Goal: Task Accomplishment & Management: Manage account settings

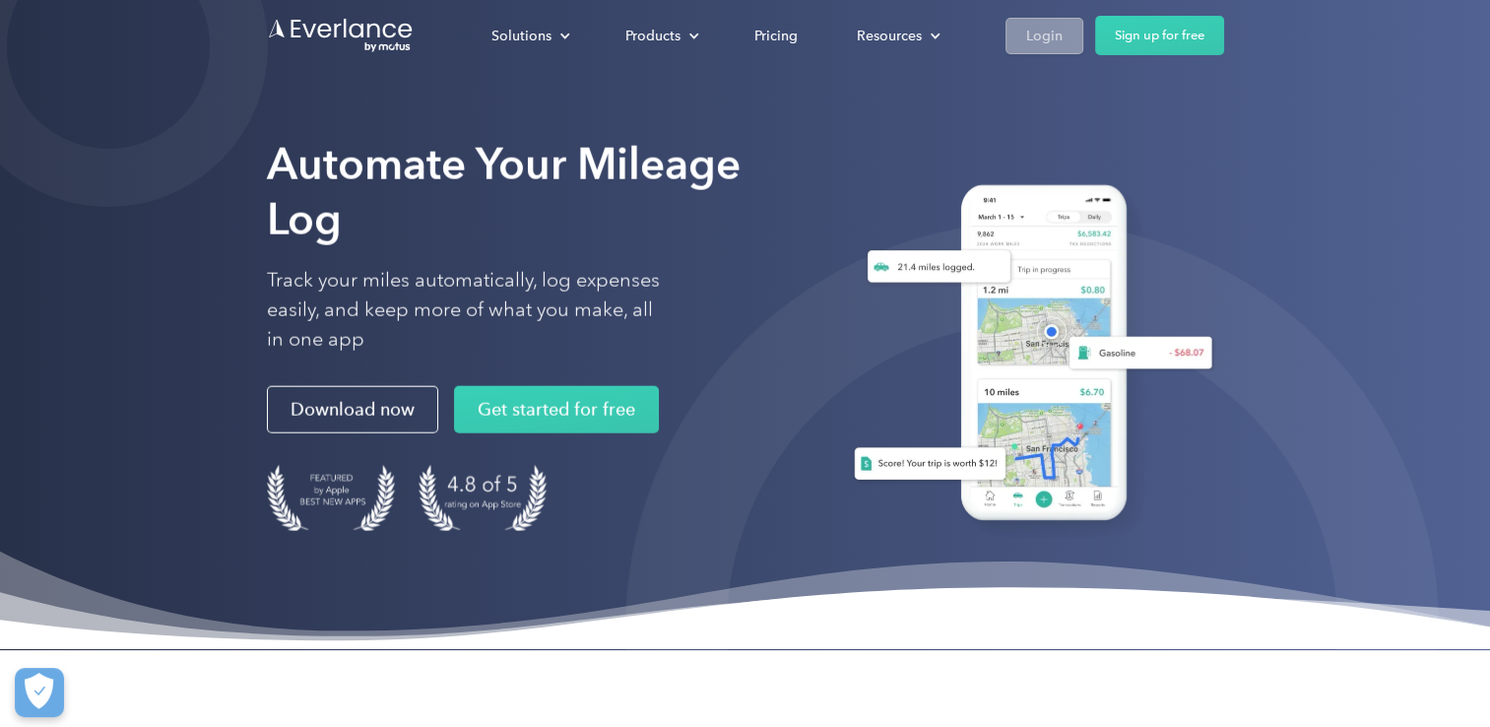
click at [1046, 30] on div "Login" at bounding box center [1044, 36] width 36 height 25
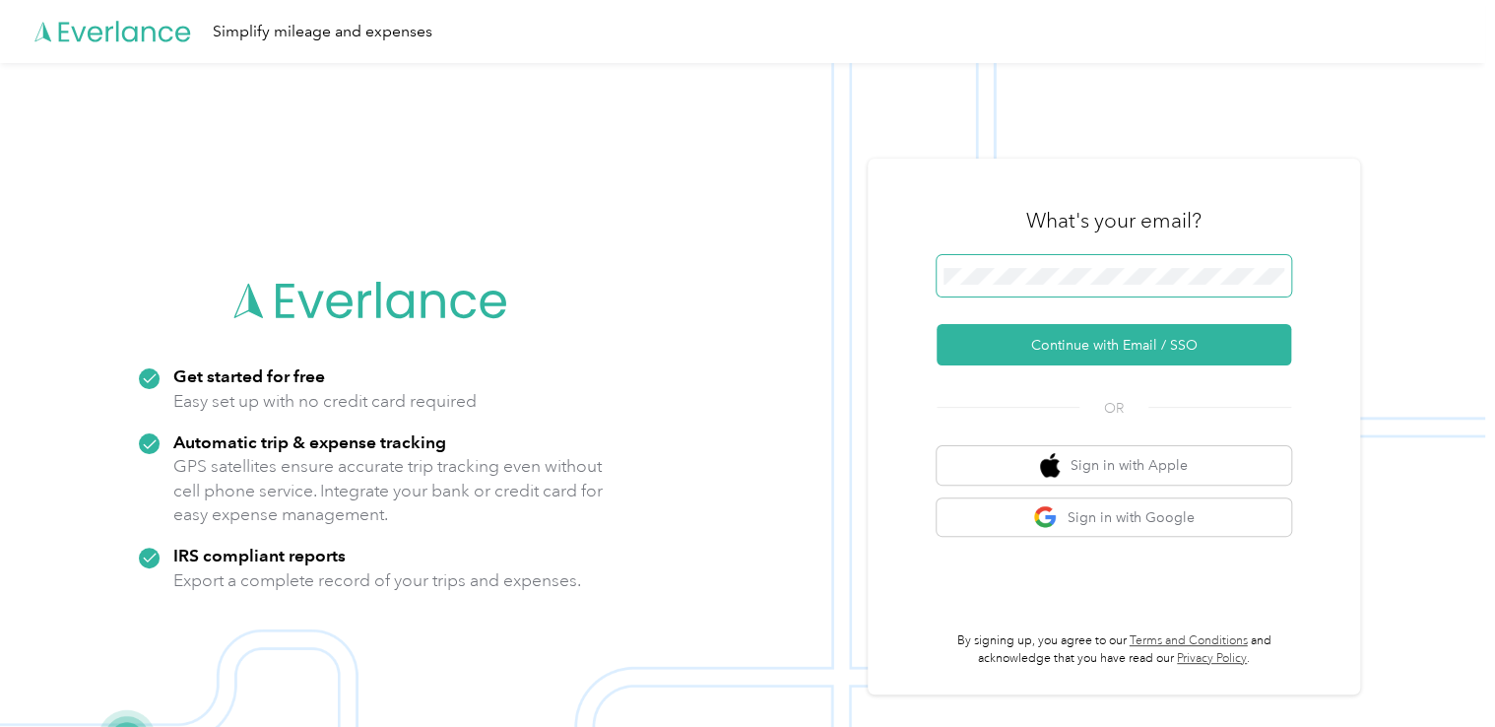
click at [1095, 258] on span at bounding box center [1114, 275] width 355 height 41
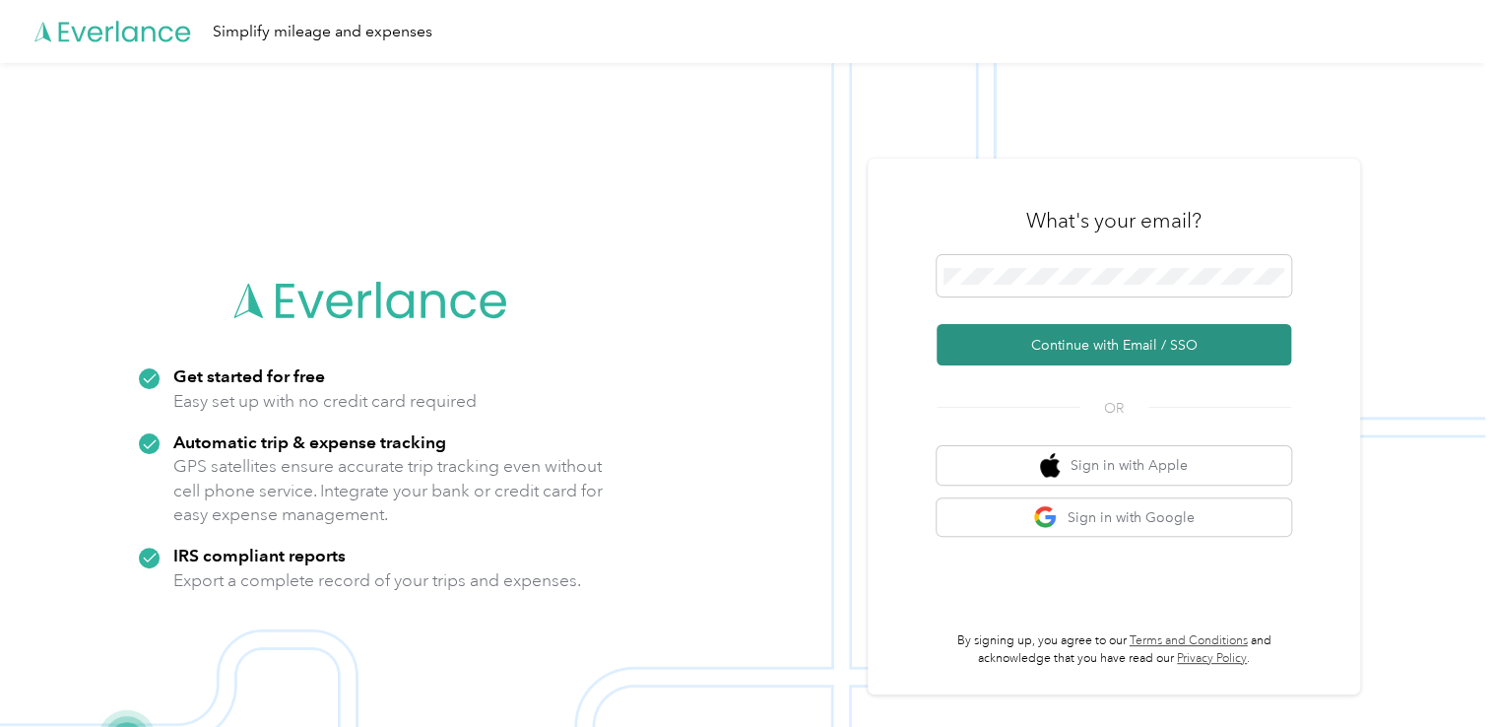
click at [1072, 343] on button "Continue with Email / SSO" at bounding box center [1114, 344] width 355 height 41
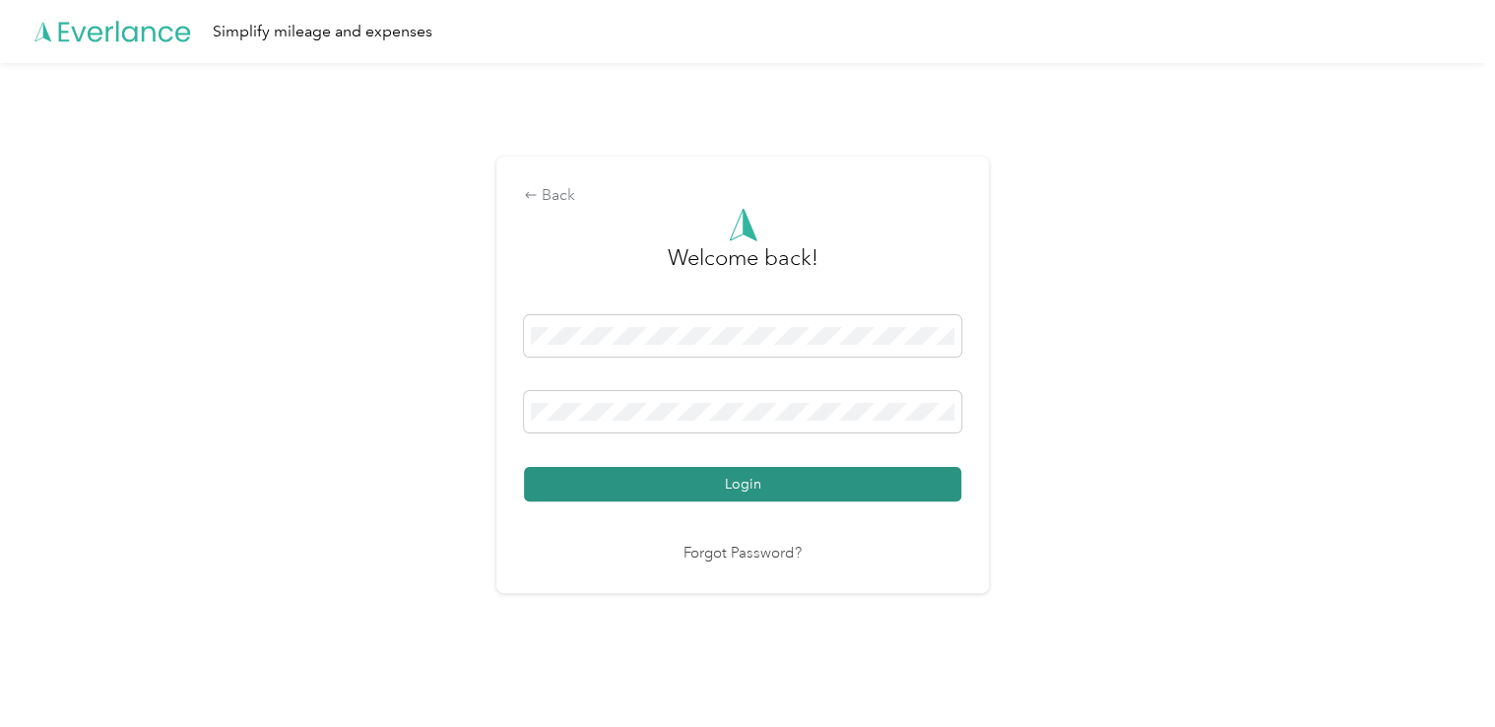
click at [879, 481] on button "Login" at bounding box center [742, 484] width 437 height 34
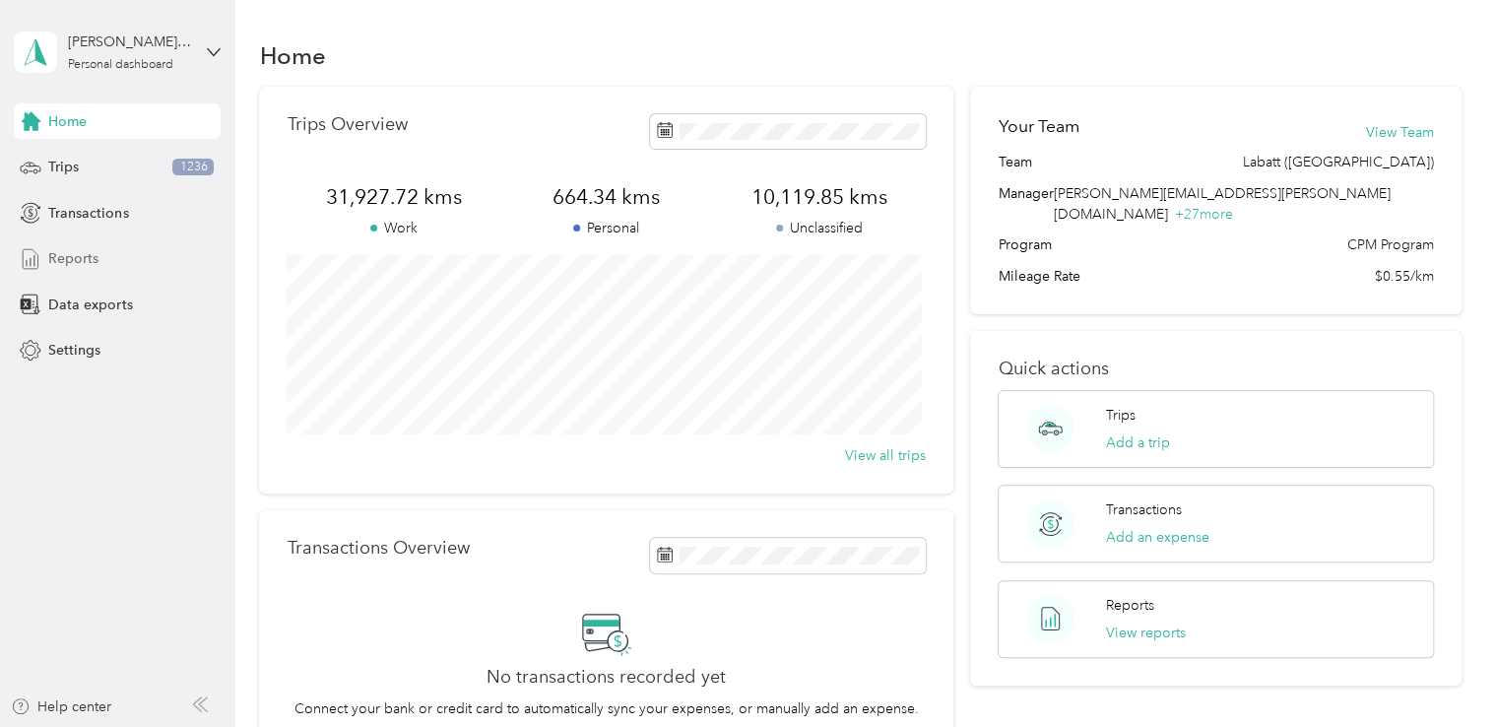
click at [151, 267] on div "Reports" at bounding box center [117, 258] width 207 height 35
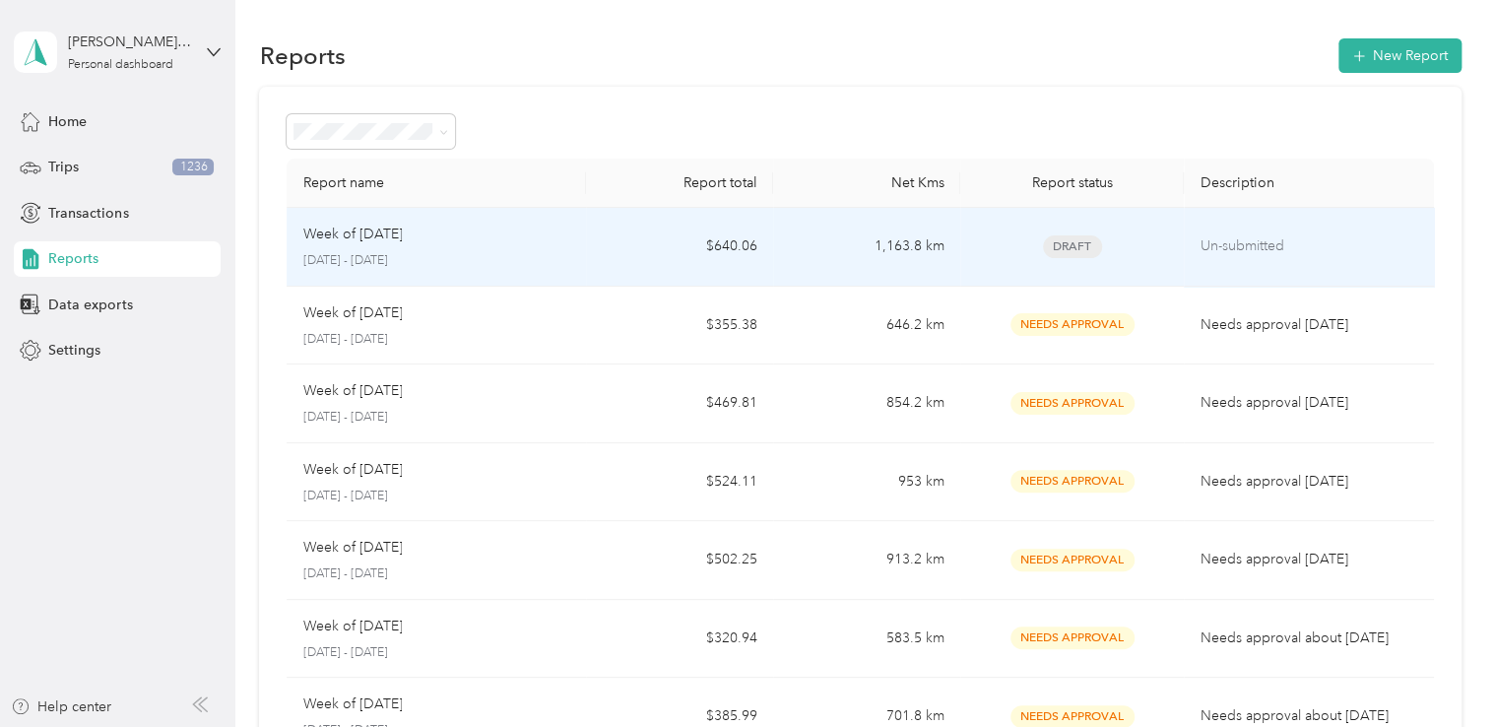
click at [817, 227] on td "1,163.8 km" at bounding box center [866, 247] width 187 height 79
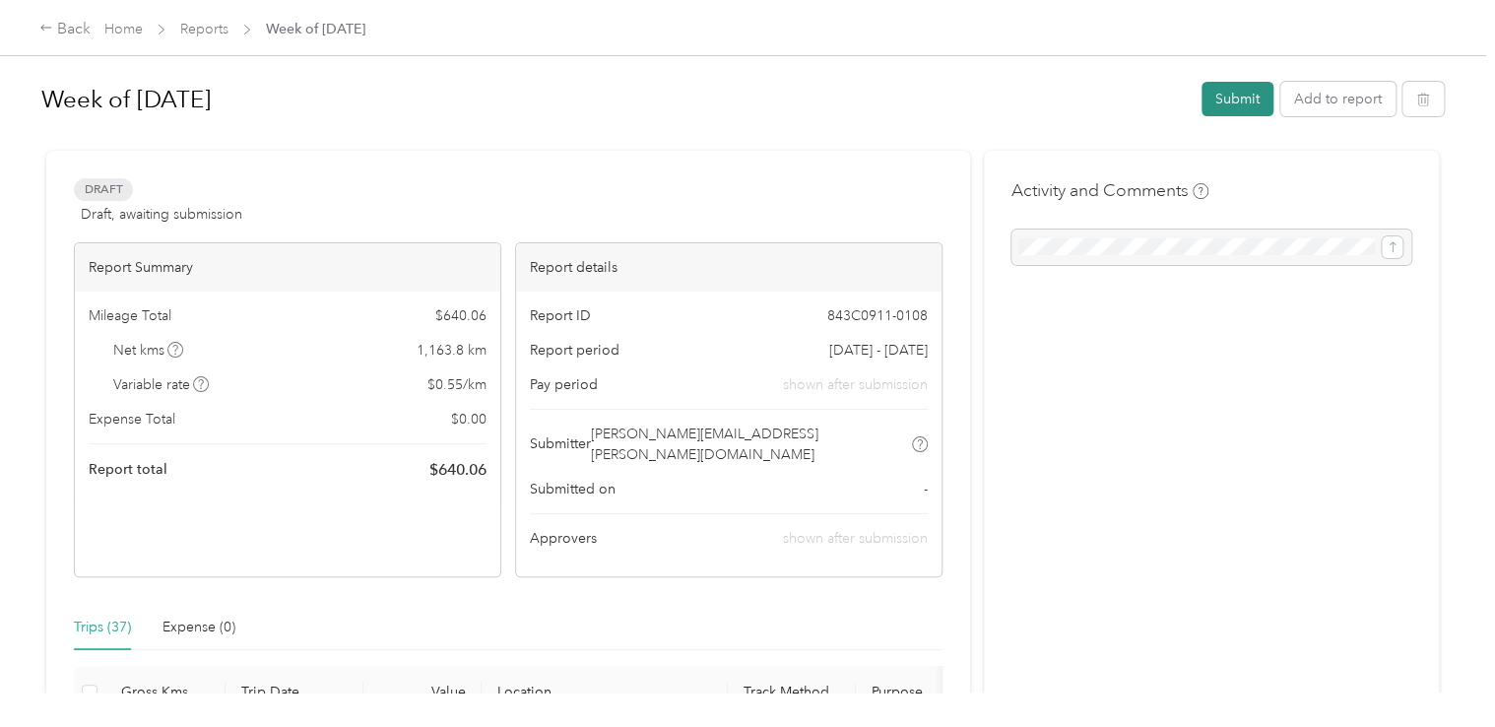
click at [1232, 110] on button "Submit" at bounding box center [1237, 99] width 72 height 34
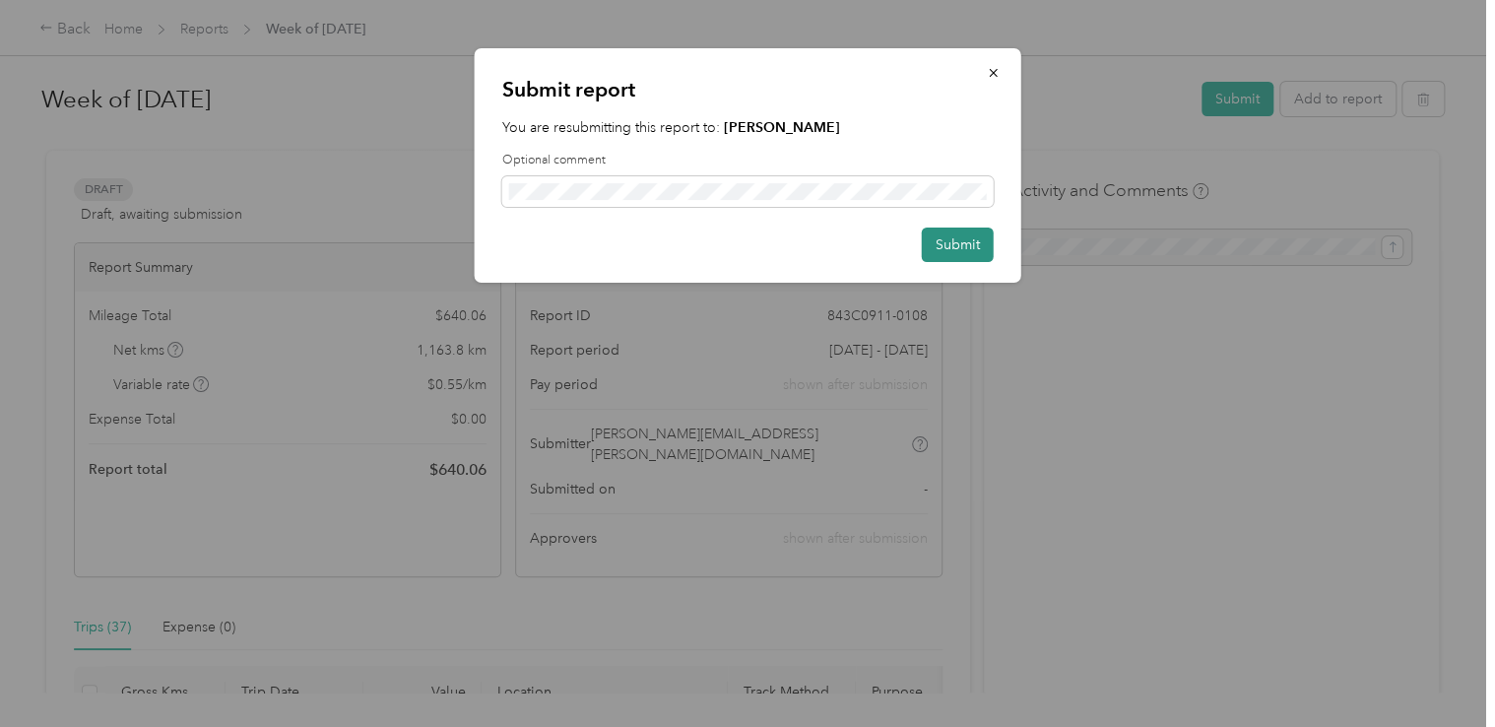
click at [954, 244] on button "Submit" at bounding box center [958, 244] width 72 height 34
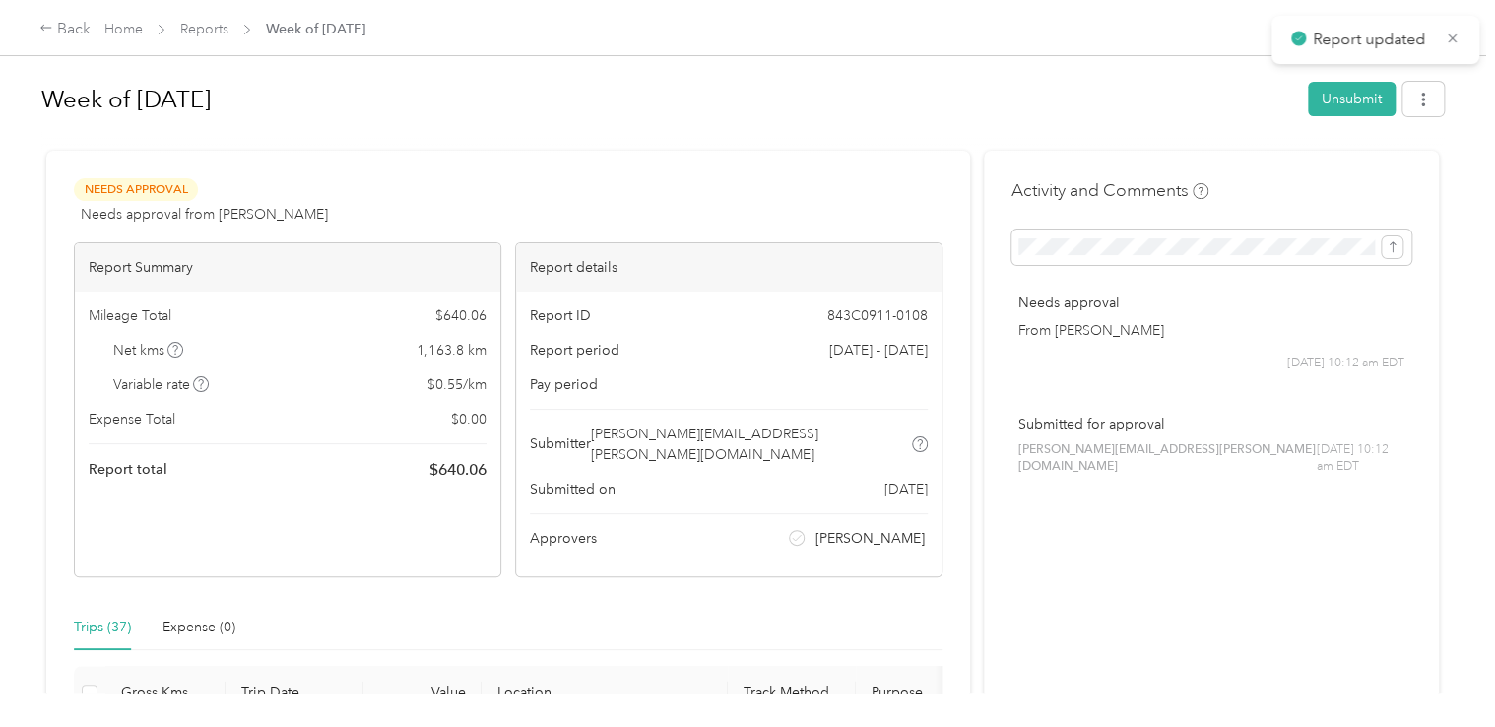
click at [1422, 108] on button "button" at bounding box center [1422, 99] width 41 height 34
click at [1363, 168] on span "Download" at bounding box center [1361, 171] width 65 height 21
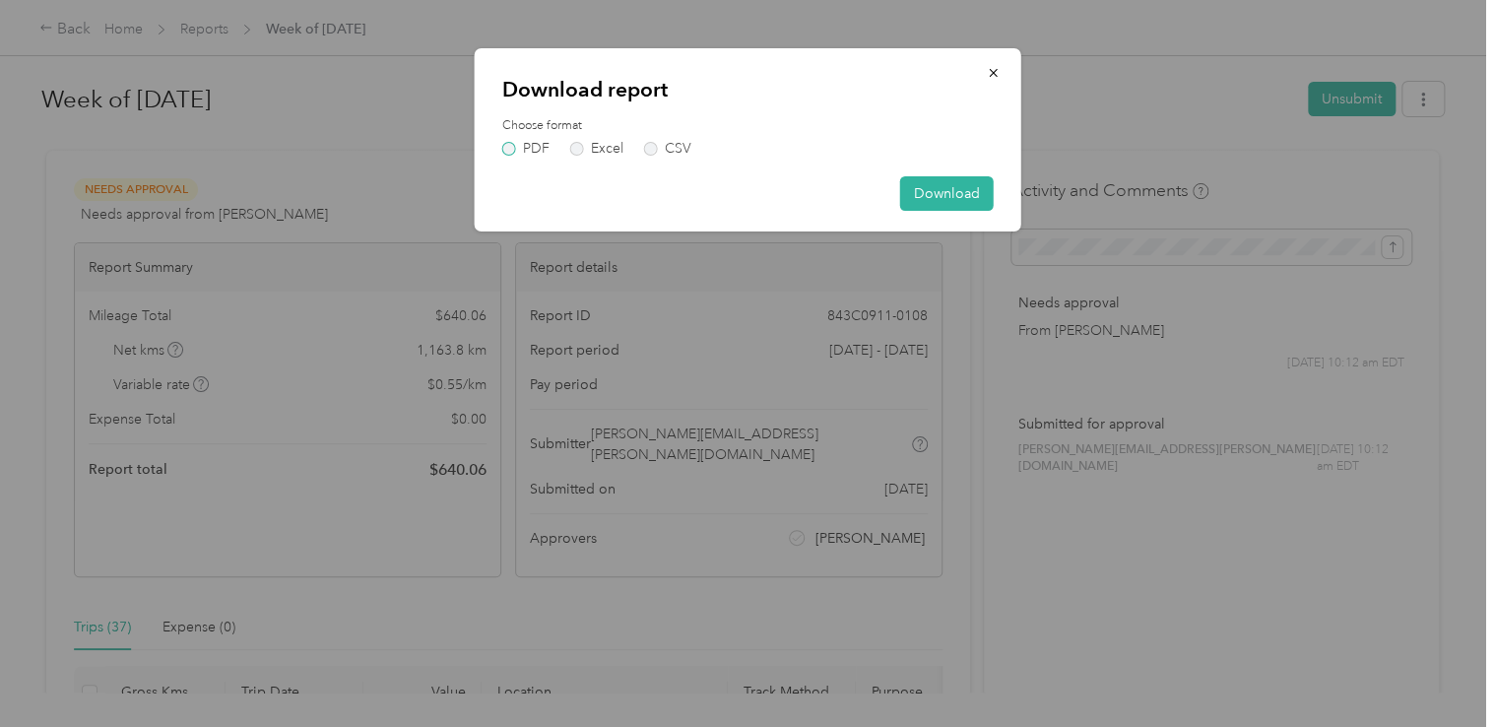
click at [508, 142] on label "PDF" at bounding box center [525, 149] width 47 height 14
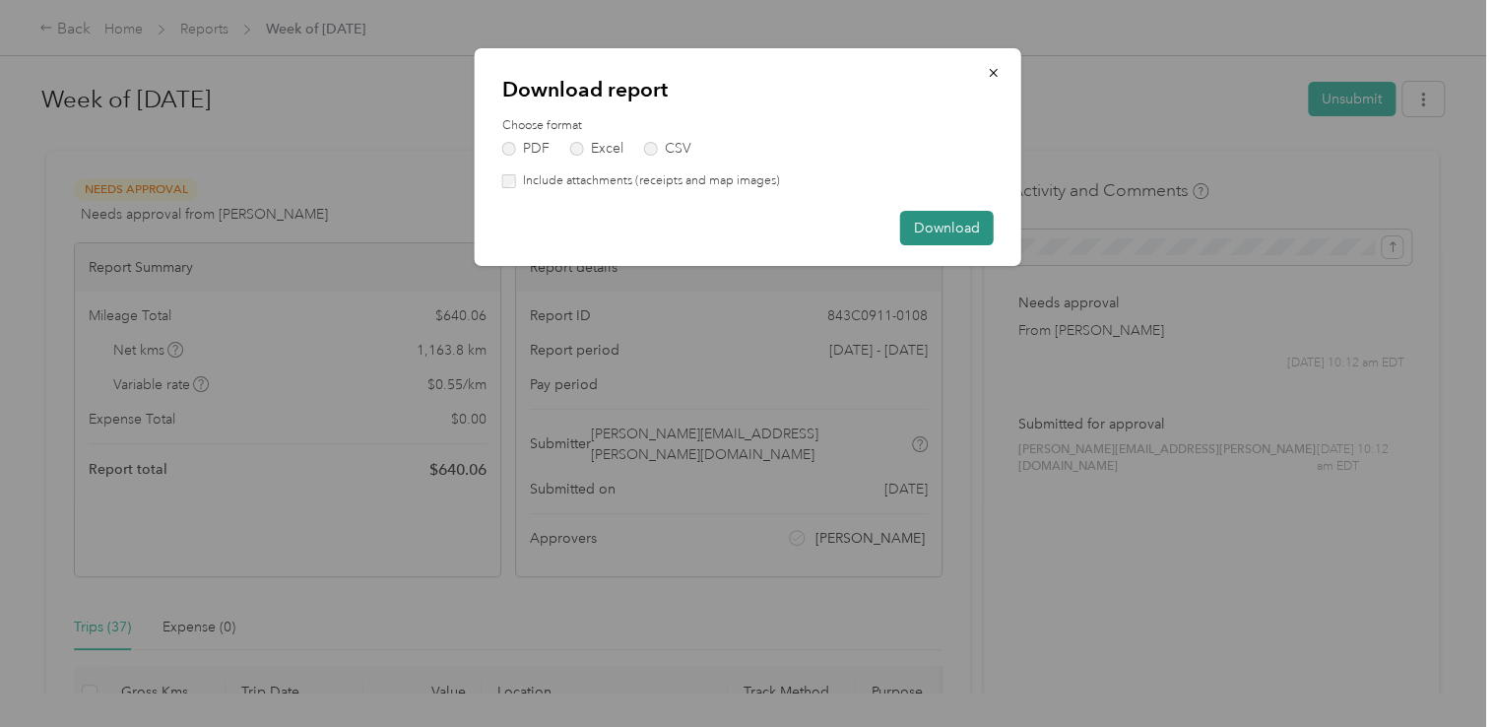
click at [953, 221] on button "Download" at bounding box center [947, 228] width 94 height 34
